Goal: Transaction & Acquisition: Download file/media

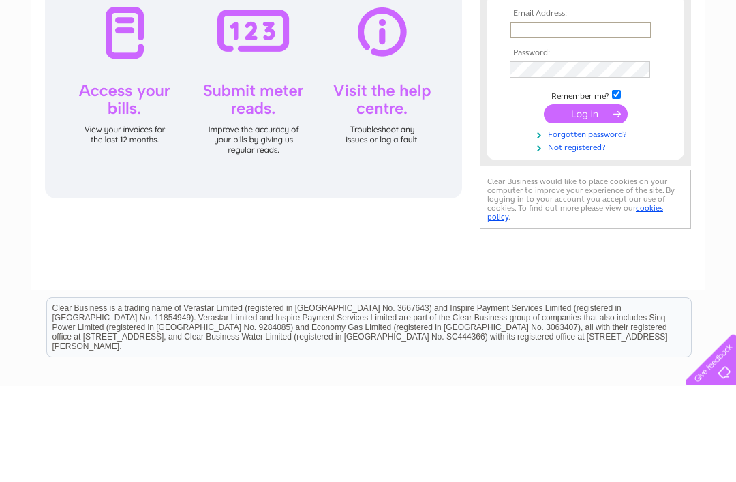
type input "[PERSON_NAME][EMAIL_ADDRESS][PERSON_NAME][DOMAIN_NAME]"
click at [585, 211] on input "submit" at bounding box center [585, 209] width 84 height 19
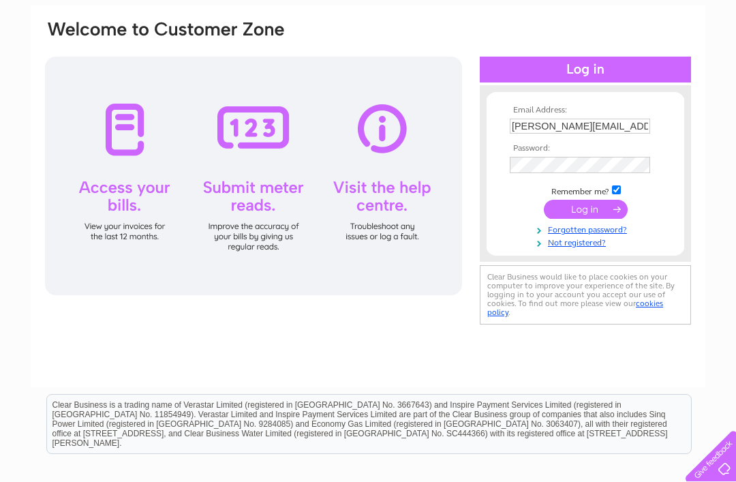
click at [601, 212] on input "submit" at bounding box center [585, 209] width 84 height 19
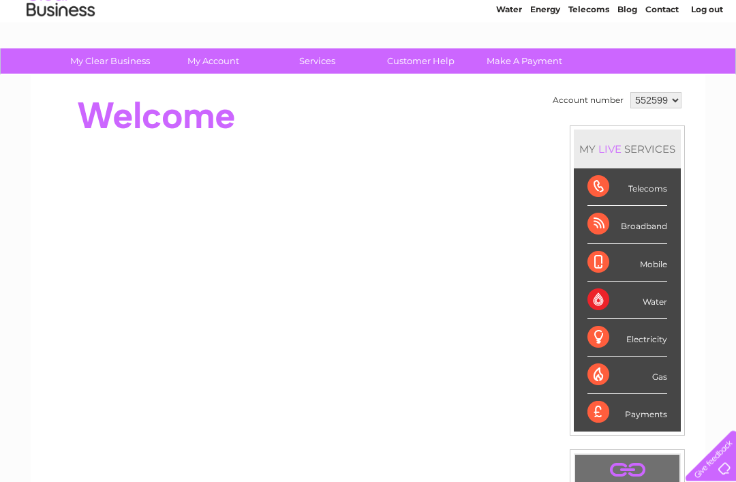
scroll to position [54, 0]
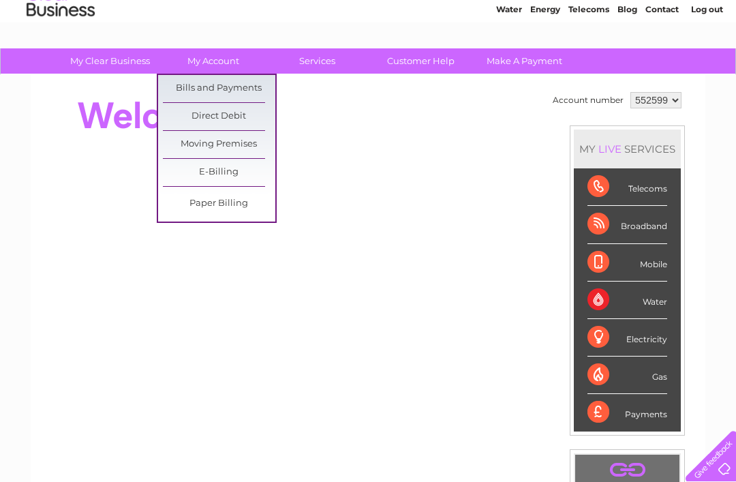
click at [242, 89] on link "Bills and Payments" at bounding box center [219, 88] width 112 height 27
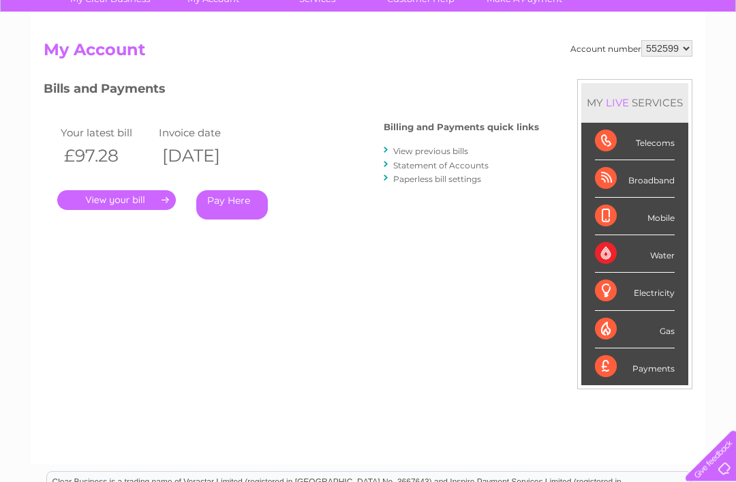
scroll to position [117, 0]
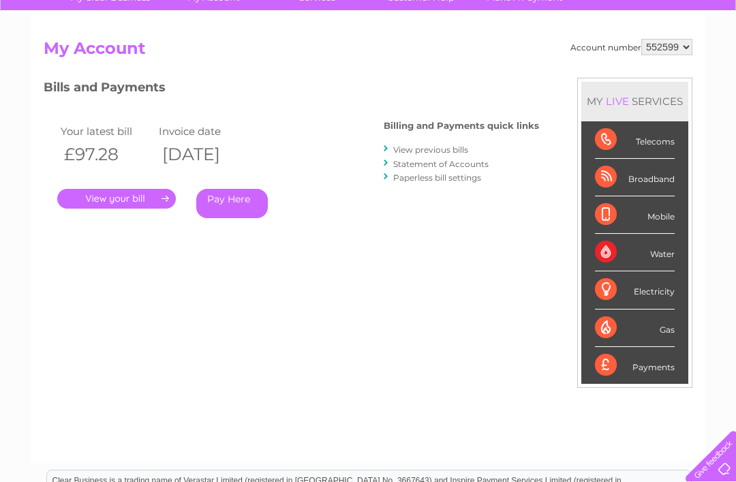
click at [453, 149] on link "View previous bills" at bounding box center [430, 149] width 75 height 10
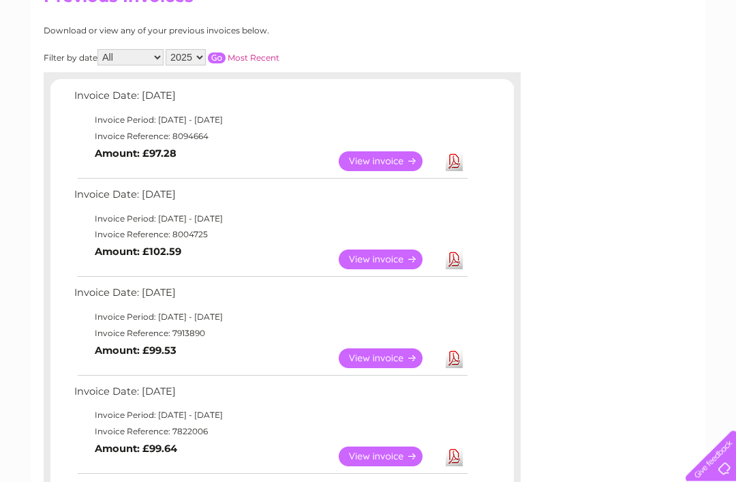
scroll to position [169, 0]
click at [452, 351] on link "Download" at bounding box center [453, 358] width 17 height 20
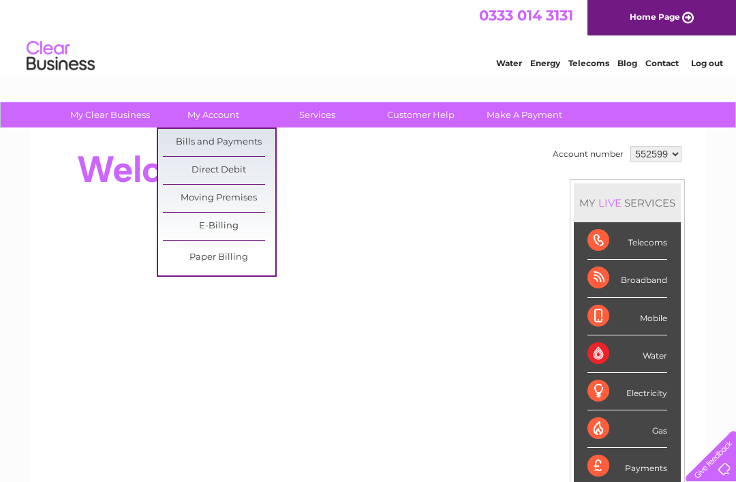
click at [247, 140] on link "Bills and Payments" at bounding box center [219, 142] width 112 height 27
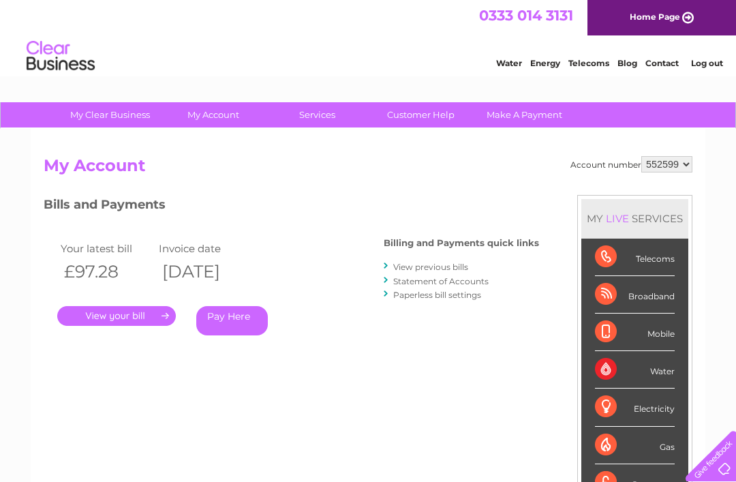
click at [452, 266] on link "View previous bills" at bounding box center [430, 267] width 75 height 10
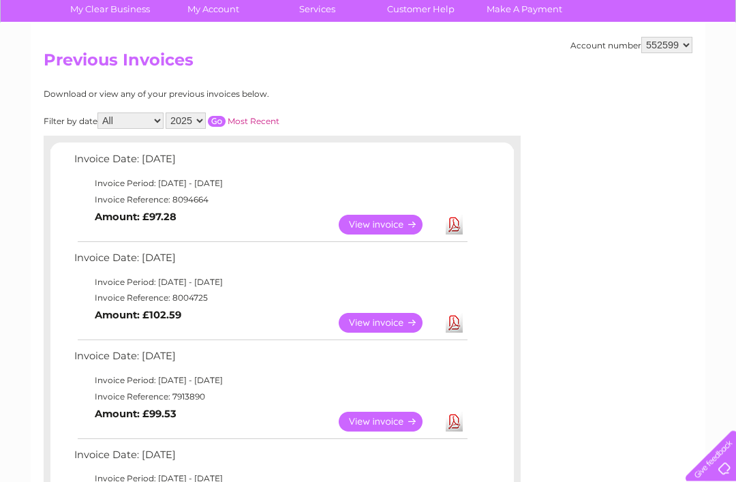
scroll to position [106, 0]
click at [452, 324] on link "Download" at bounding box center [453, 323] width 17 height 20
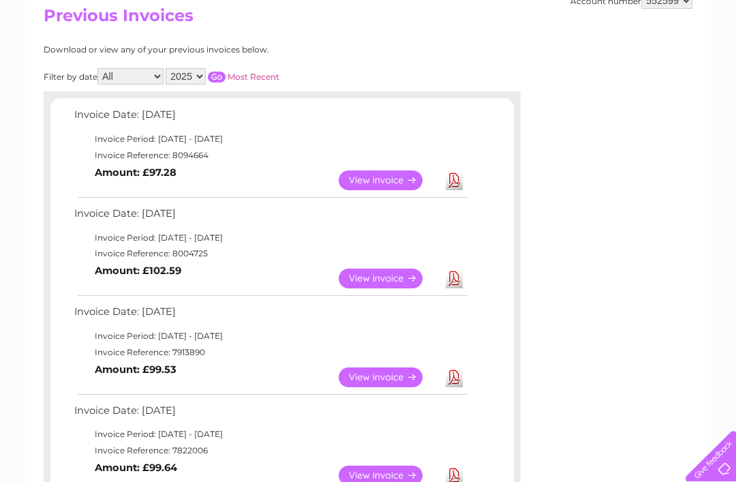
click at [451, 178] on link "Download" at bounding box center [453, 180] width 17 height 20
